Goal: Transaction & Acquisition: Purchase product/service

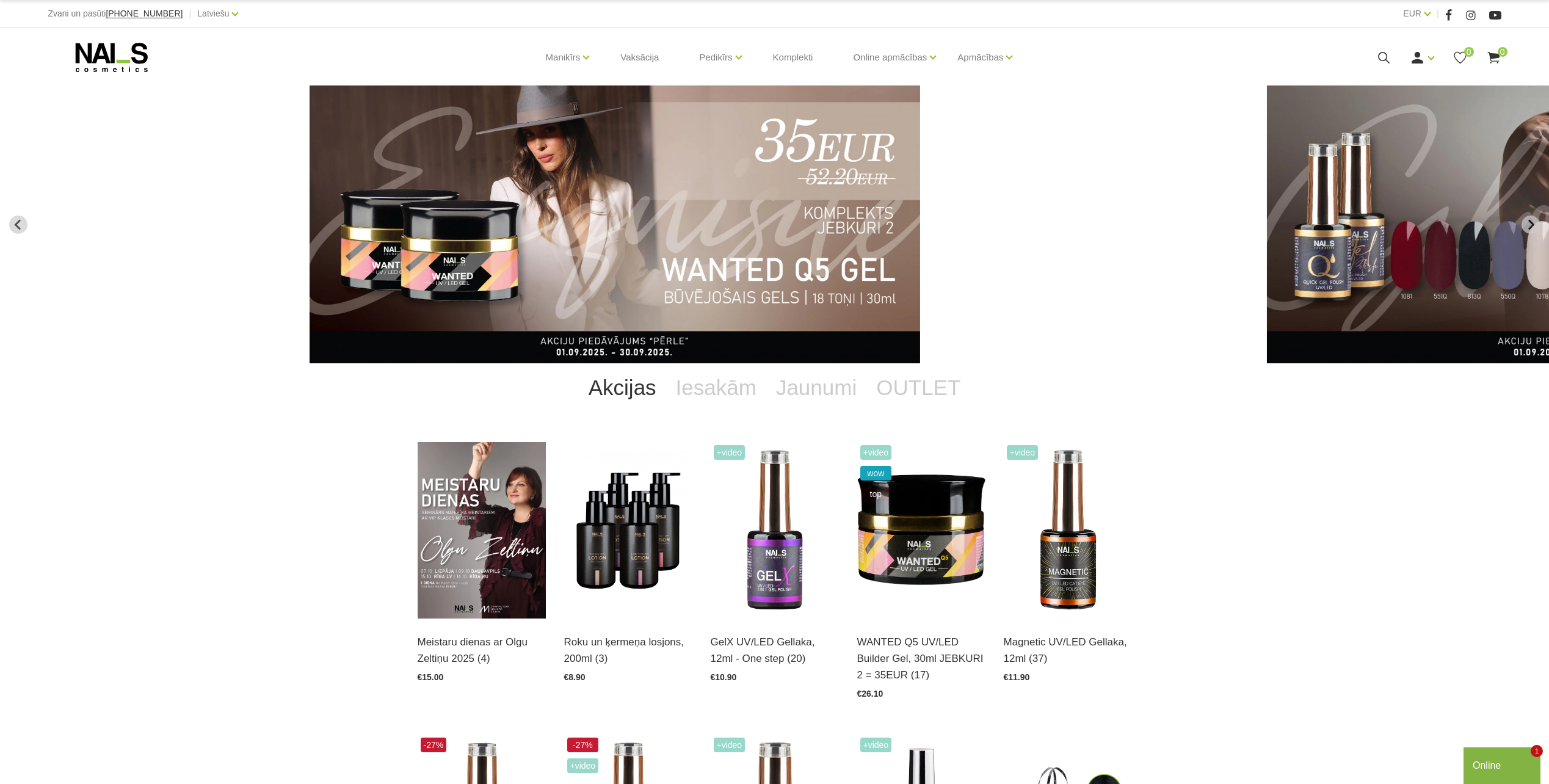
click at [1381, 58] on icon at bounding box center [1383, 57] width 15 height 15
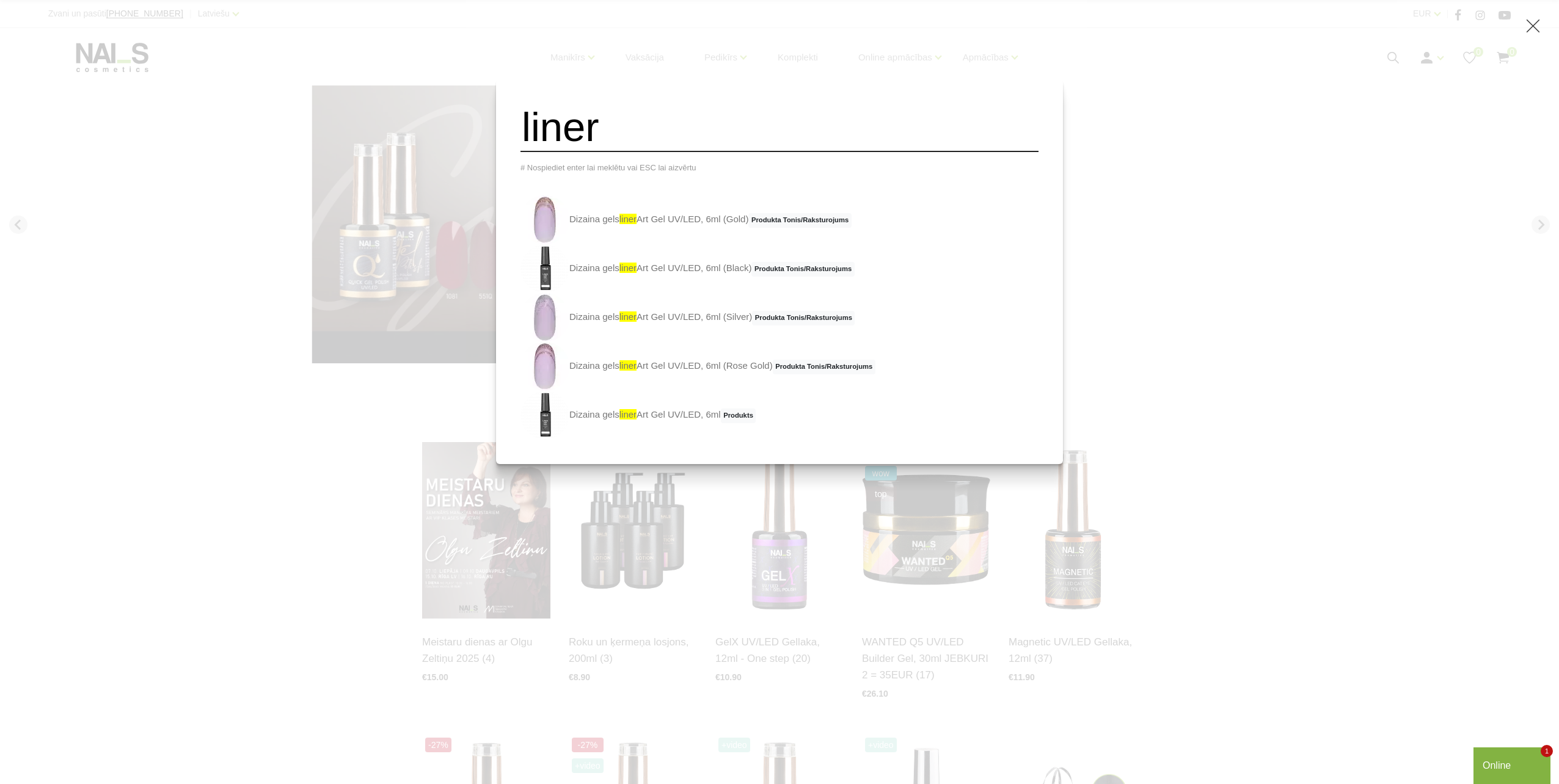
type input "liner"
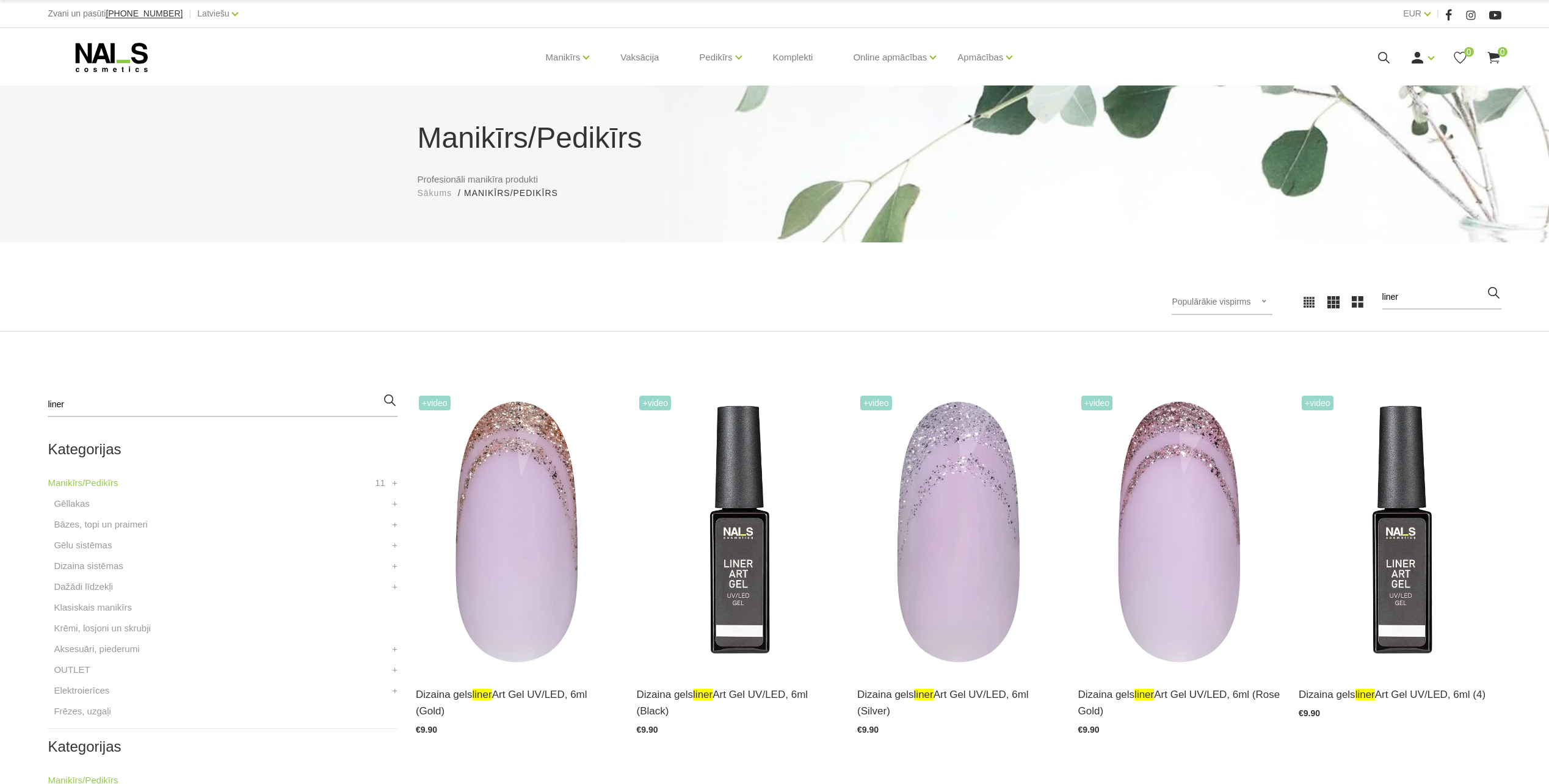
click at [138, 54] on use at bounding box center [112, 57] width 72 height 30
